Goal: Check status

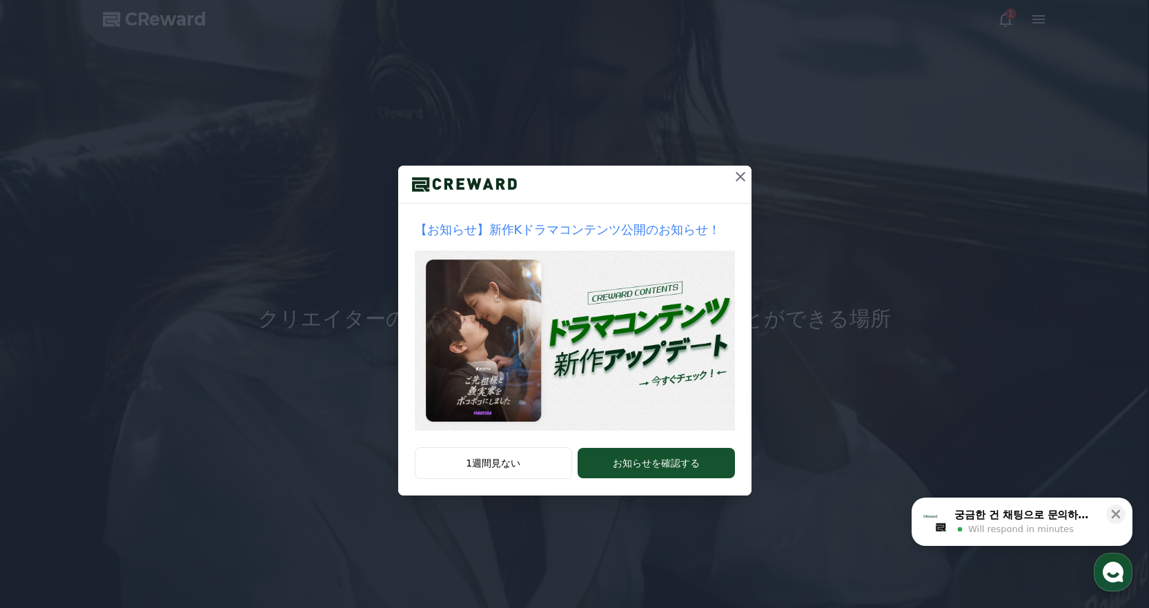
click at [736, 175] on icon at bounding box center [740, 176] width 17 height 17
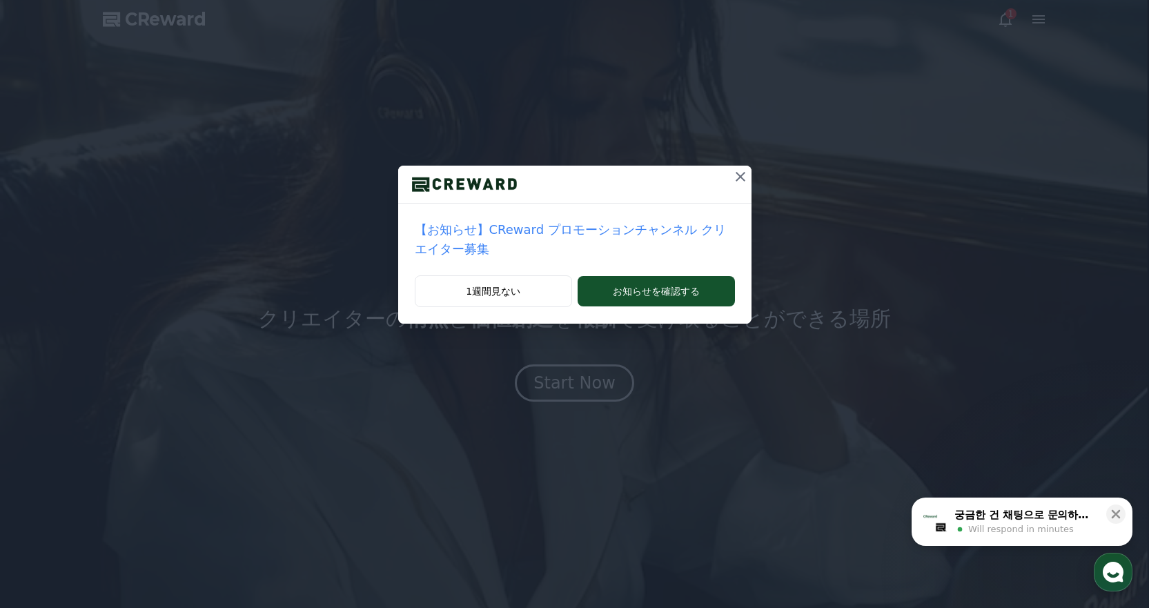
click at [734, 175] on icon at bounding box center [740, 176] width 17 height 17
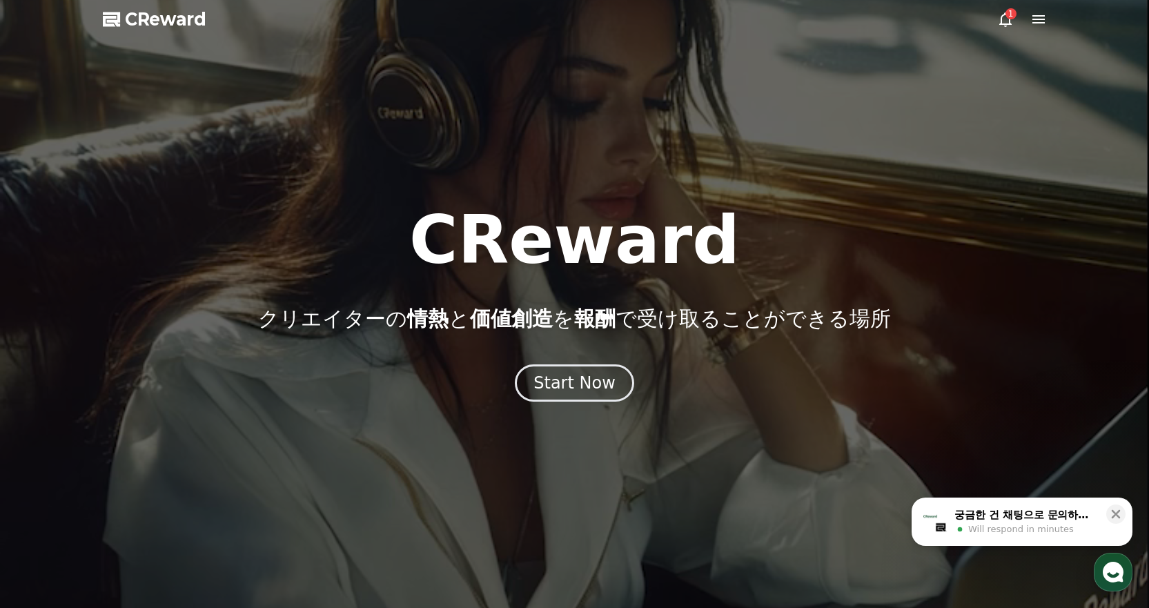
click at [1000, 22] on icon at bounding box center [1005, 19] width 17 height 17
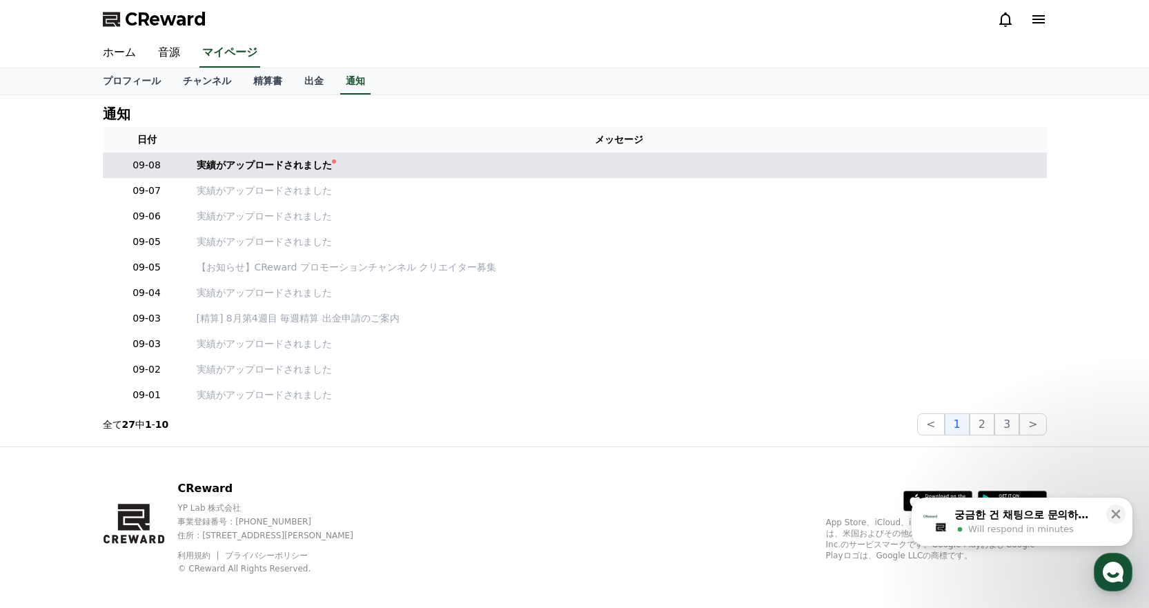
click at [226, 157] on td "実績がアップロードされました" at bounding box center [618, 165] width 855 height 26
click at [222, 163] on div "実績がアップロードされました" at bounding box center [264, 165] width 135 height 14
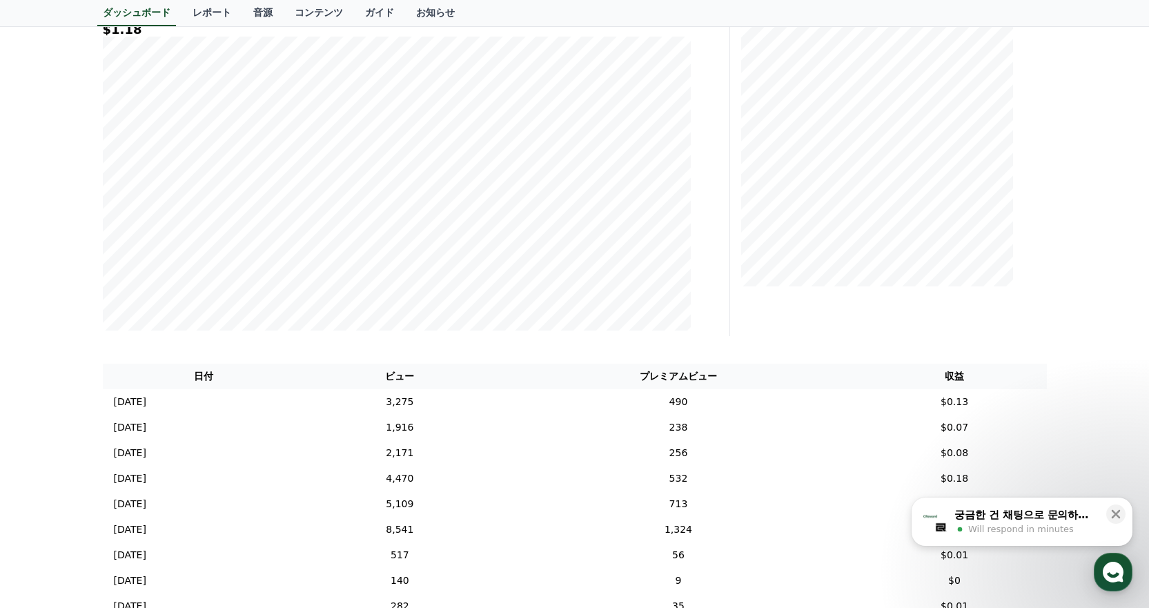
scroll to position [345, 0]
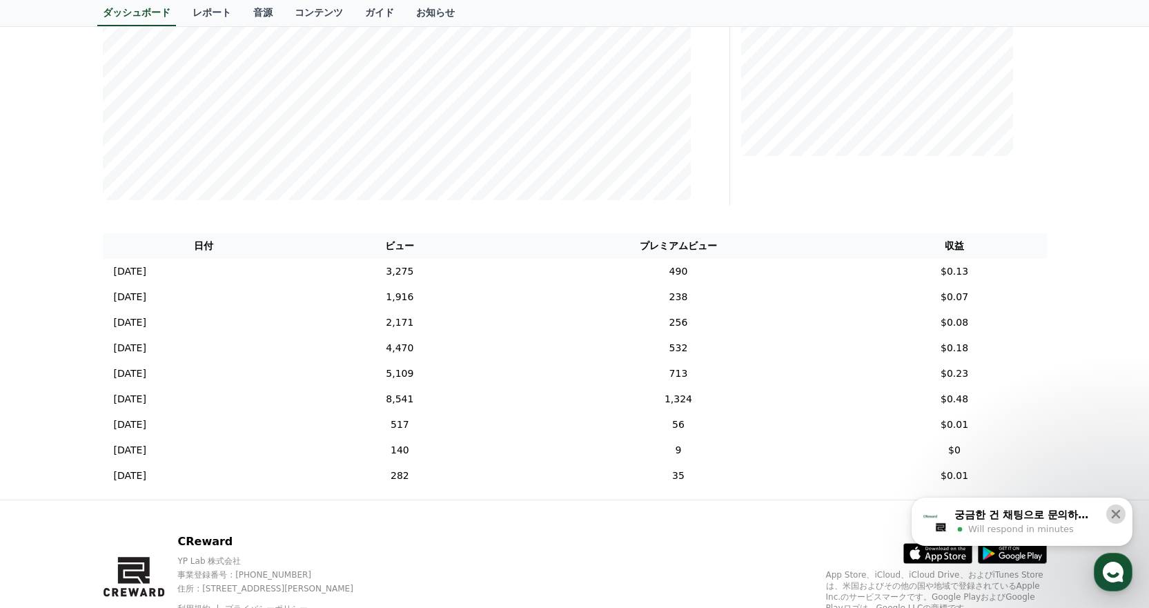
click at [1120, 511] on icon at bounding box center [1116, 514] width 14 height 14
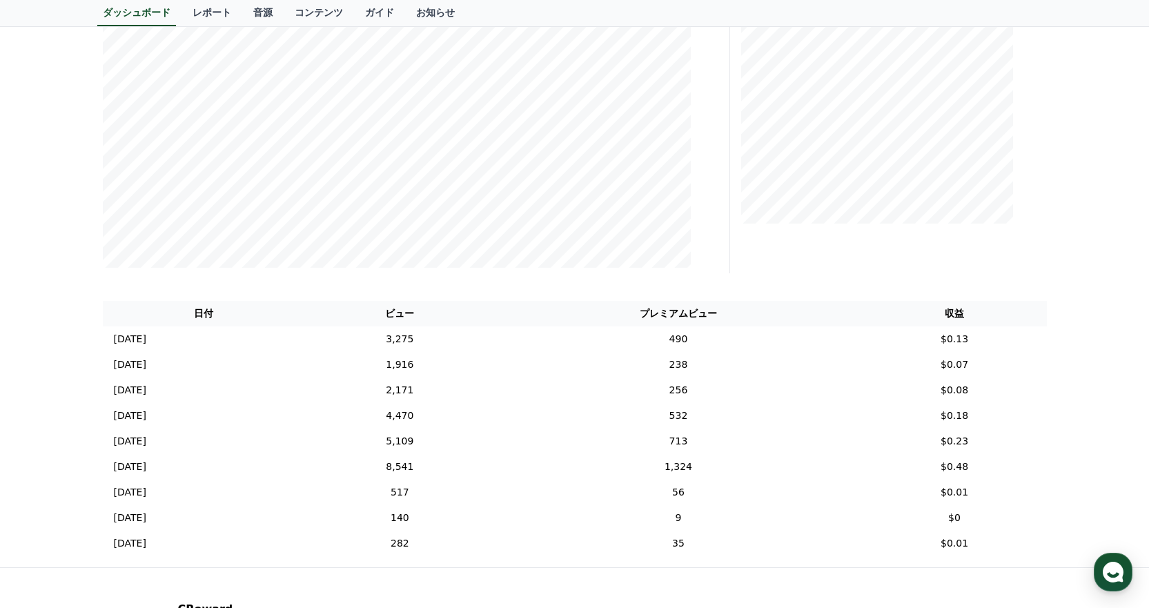
scroll to position [132, 0]
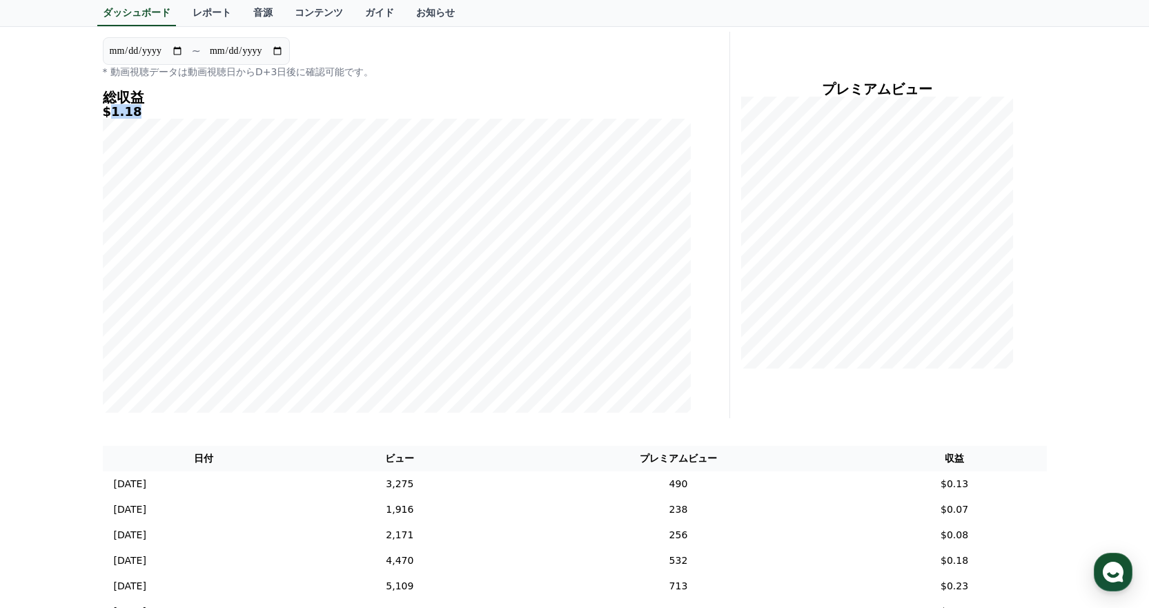
drag, startPoint x: 111, startPoint y: 110, endPoint x: 131, endPoint y: 110, distance: 20.0
